Goal: Task Accomplishment & Management: Use online tool/utility

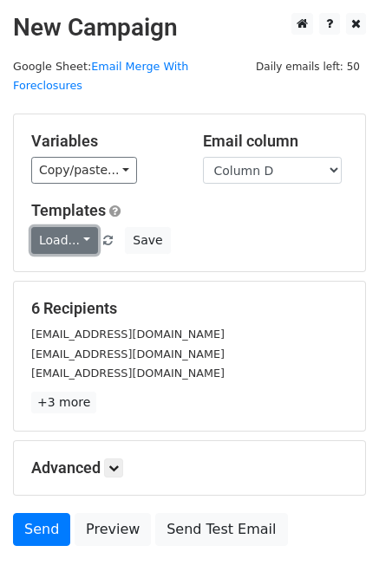
click at [72, 227] on link "Load..." at bounding box center [64, 240] width 67 height 27
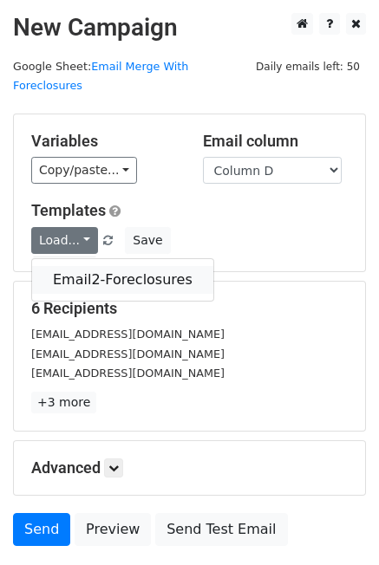
click at [81, 266] on link "Email2-Foreclosures" at bounding box center [122, 280] width 181 height 28
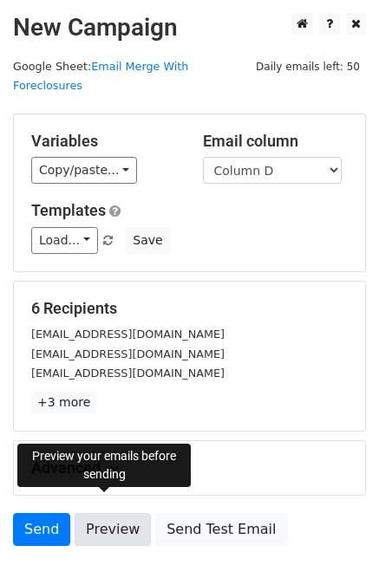
click at [128, 513] on link "Preview" at bounding box center [113, 529] width 76 height 33
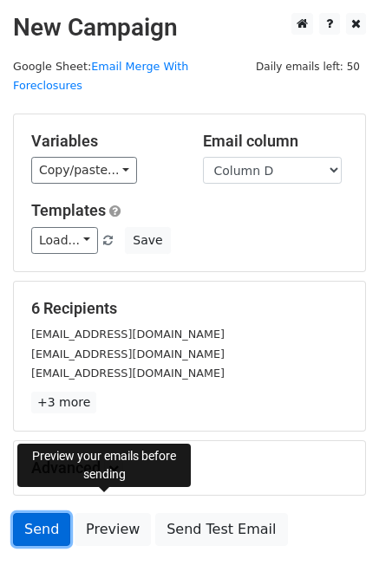
click at [51, 513] on link "Send" at bounding box center [41, 529] width 57 height 33
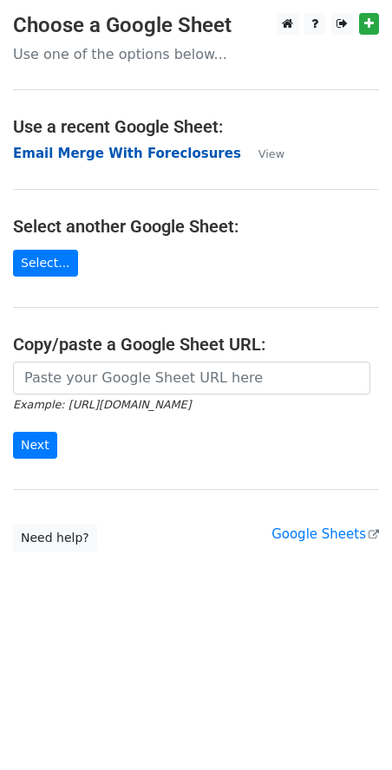
click at [133, 152] on strong "Email Merge With Foreclosures" at bounding box center [127, 154] width 228 height 16
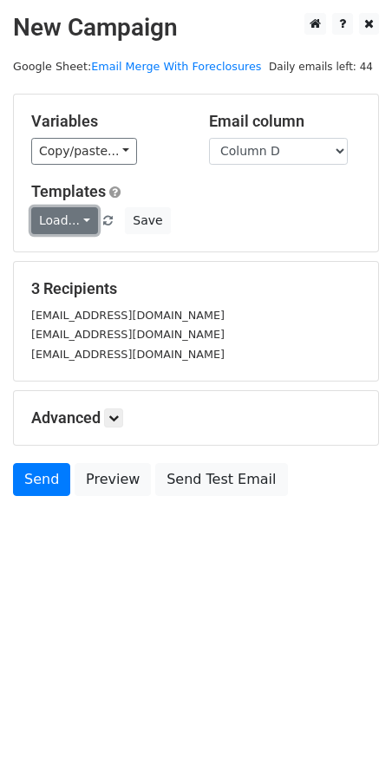
click at [90, 216] on link "Load..." at bounding box center [64, 220] width 67 height 27
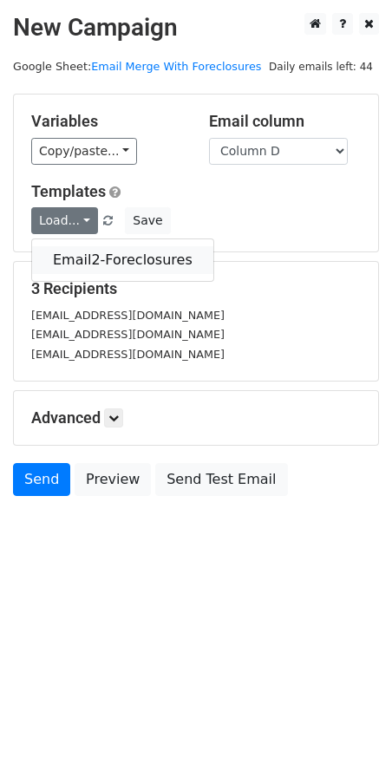
click at [81, 262] on link "Email2-Foreclosures" at bounding box center [122, 260] width 181 height 28
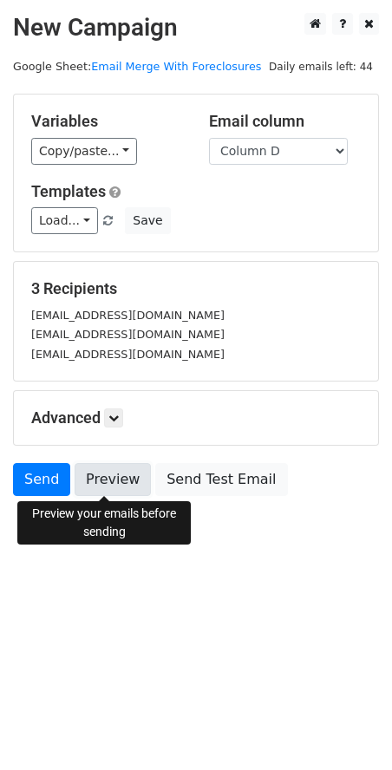
click at [110, 485] on link "Preview" at bounding box center [113, 479] width 76 height 33
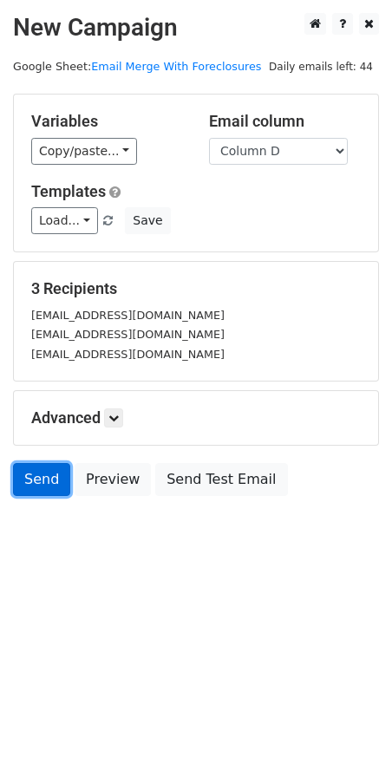
click at [34, 485] on link "Send" at bounding box center [41, 479] width 57 height 33
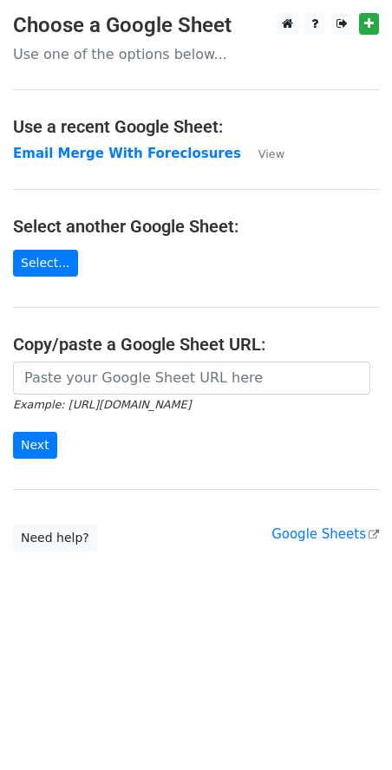
click at [145, 153] on strong "Email Merge With Foreclosures" at bounding box center [127, 154] width 228 height 16
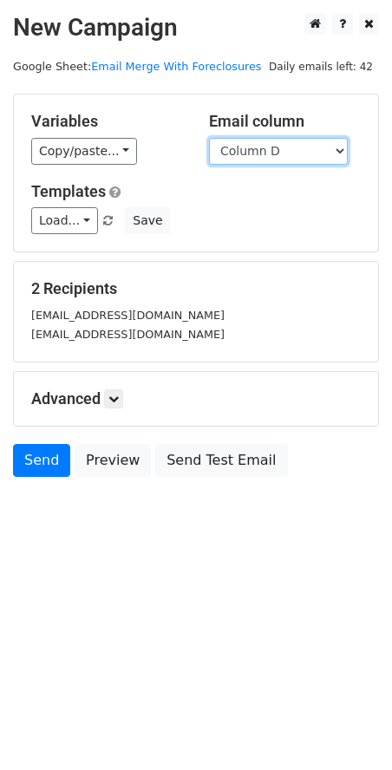
click at [339, 152] on select "Column A Column B Column C Column D Column E" at bounding box center [278, 151] width 139 height 27
select select "Column E"
click at [209, 138] on select "Column A Column B Column C Column D Column E" at bounding box center [278, 151] width 139 height 27
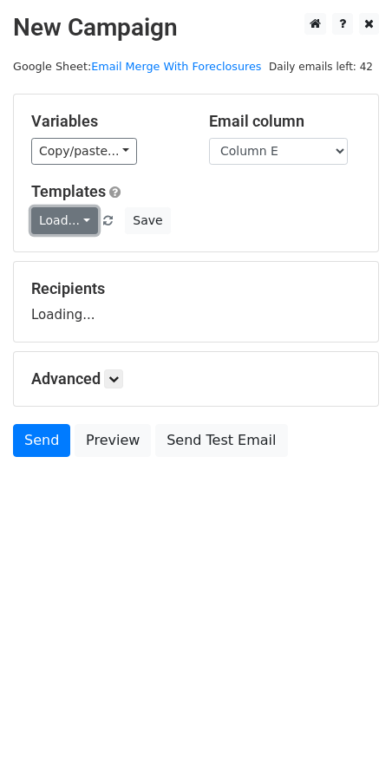
click at [80, 217] on link "Load..." at bounding box center [64, 220] width 67 height 27
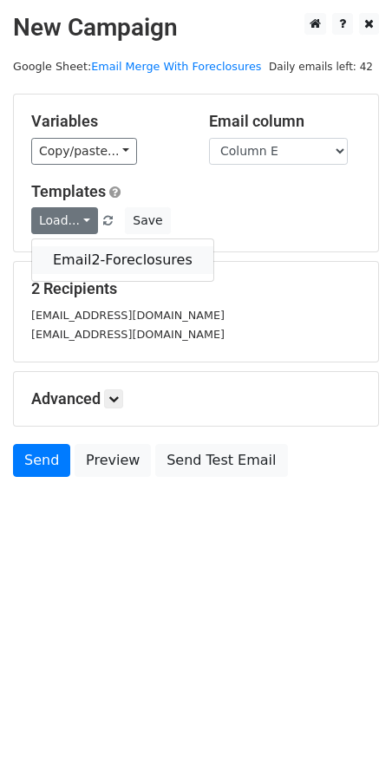
click at [83, 256] on link "Email2-Foreclosures" at bounding box center [122, 260] width 181 height 28
